Goal: Task Accomplishment & Management: Complete application form

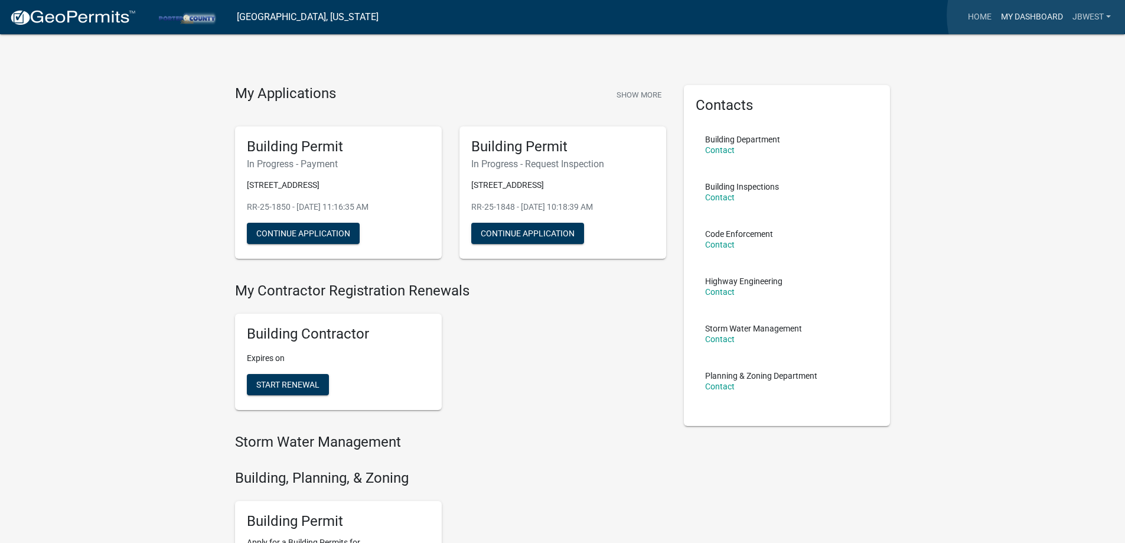
click at [1037, 15] on link "My Dashboard" at bounding box center [1031, 17] width 71 height 22
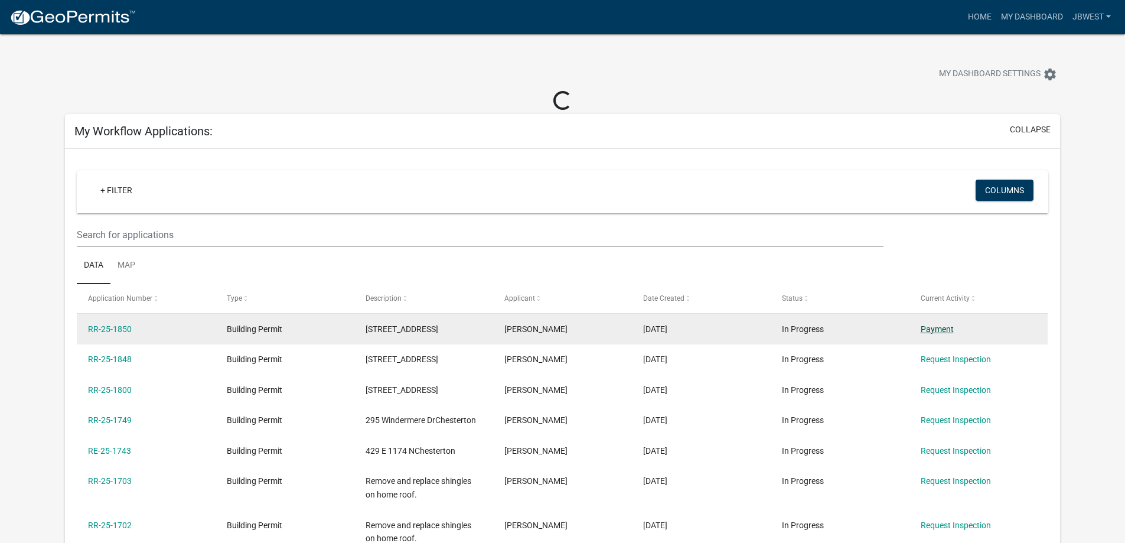
click at [933, 327] on link "Payment" at bounding box center [937, 328] width 33 height 9
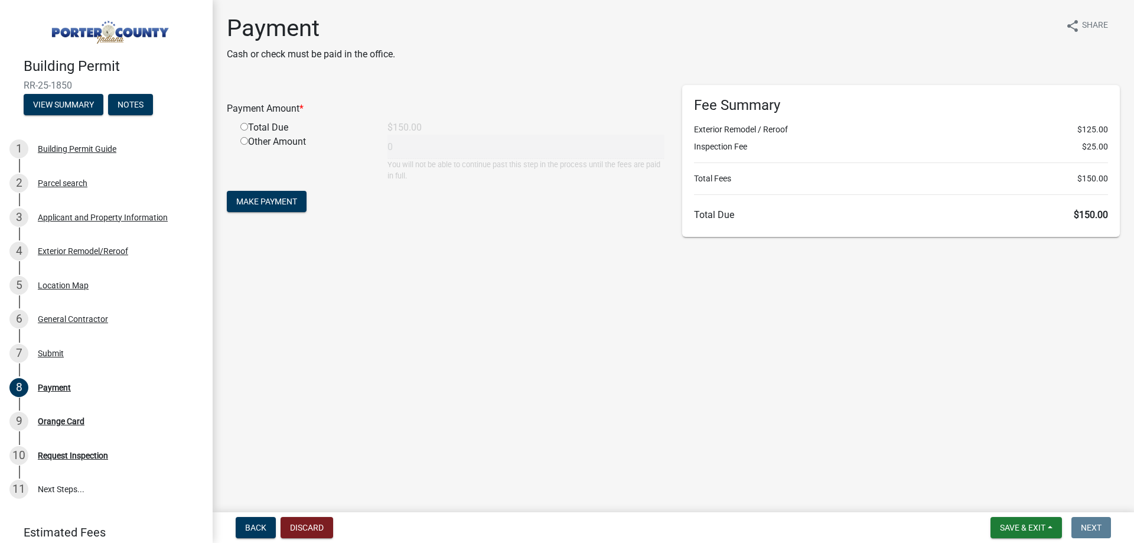
click at [239, 129] on div "Total Due" at bounding box center [305, 127] width 147 height 14
click at [244, 129] on input "radio" at bounding box center [244, 127] width 8 height 8
radio input "true"
type input "150"
click at [260, 210] on button "Make Payment" at bounding box center [267, 201] width 80 height 21
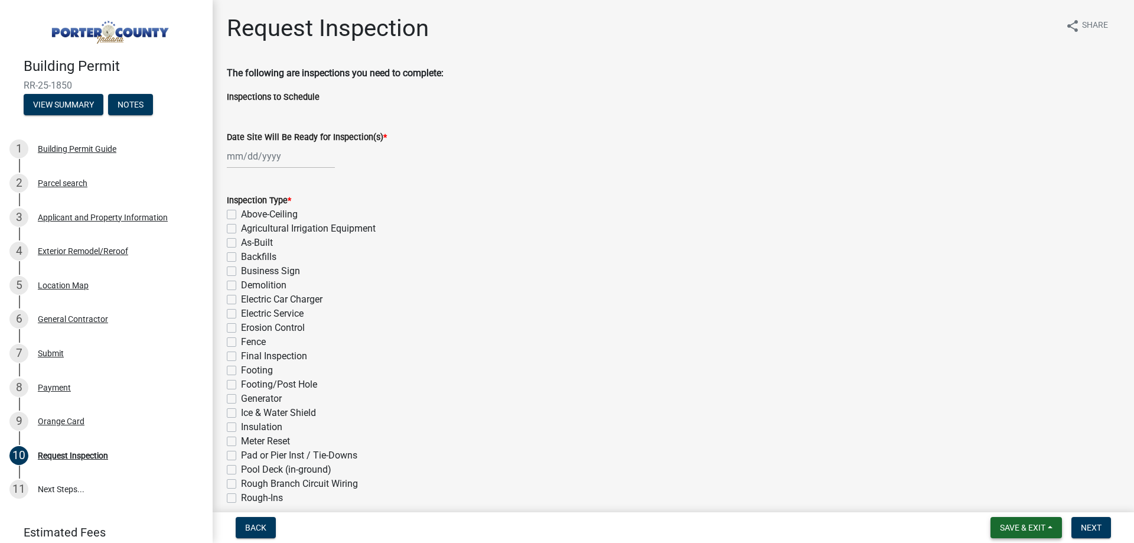
click at [1017, 524] on span "Save & Exit" at bounding box center [1022, 527] width 45 height 9
click at [1005, 490] on button "Save & Exit" at bounding box center [1014, 497] width 94 height 28
